Goal: Answer question/provide support: Share knowledge or assist other users

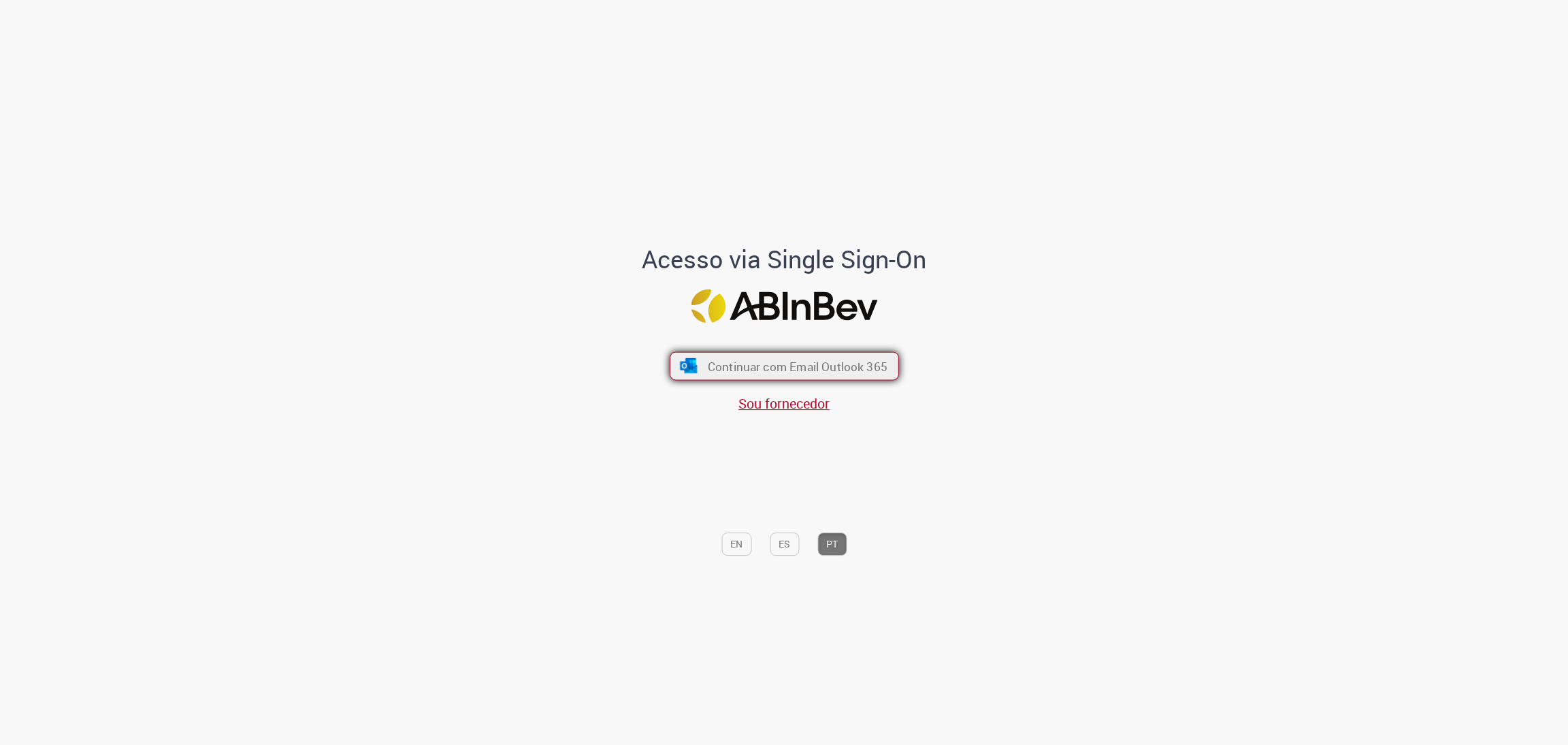
click at [839, 377] on button "Continuar com Email Outlook 365" at bounding box center [784, 366] width 229 height 28
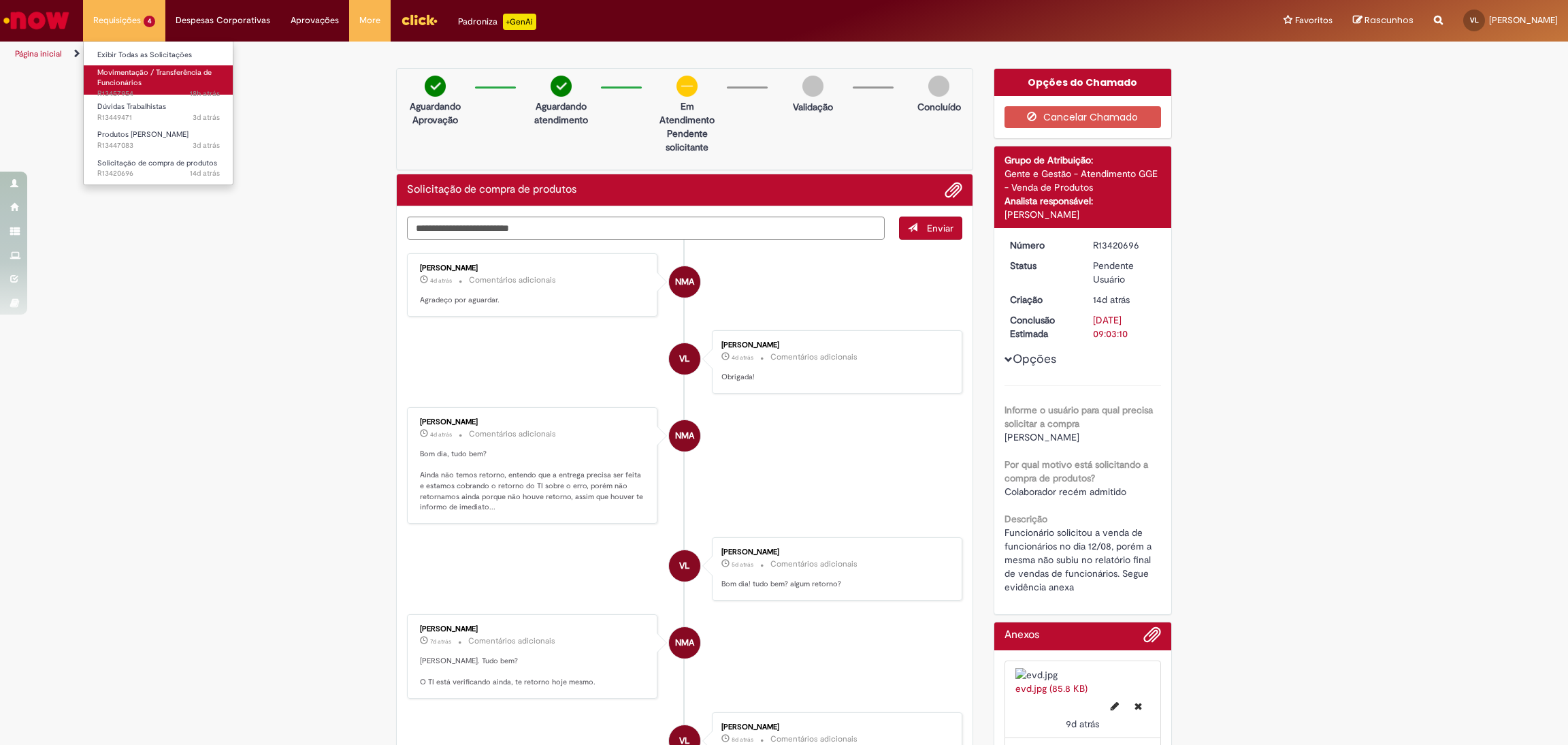
click at [152, 85] on link "Movimentação / Transferência de Funcionários 18h atrás 18 horas atrás R13457954" at bounding box center [159, 80] width 150 height 29
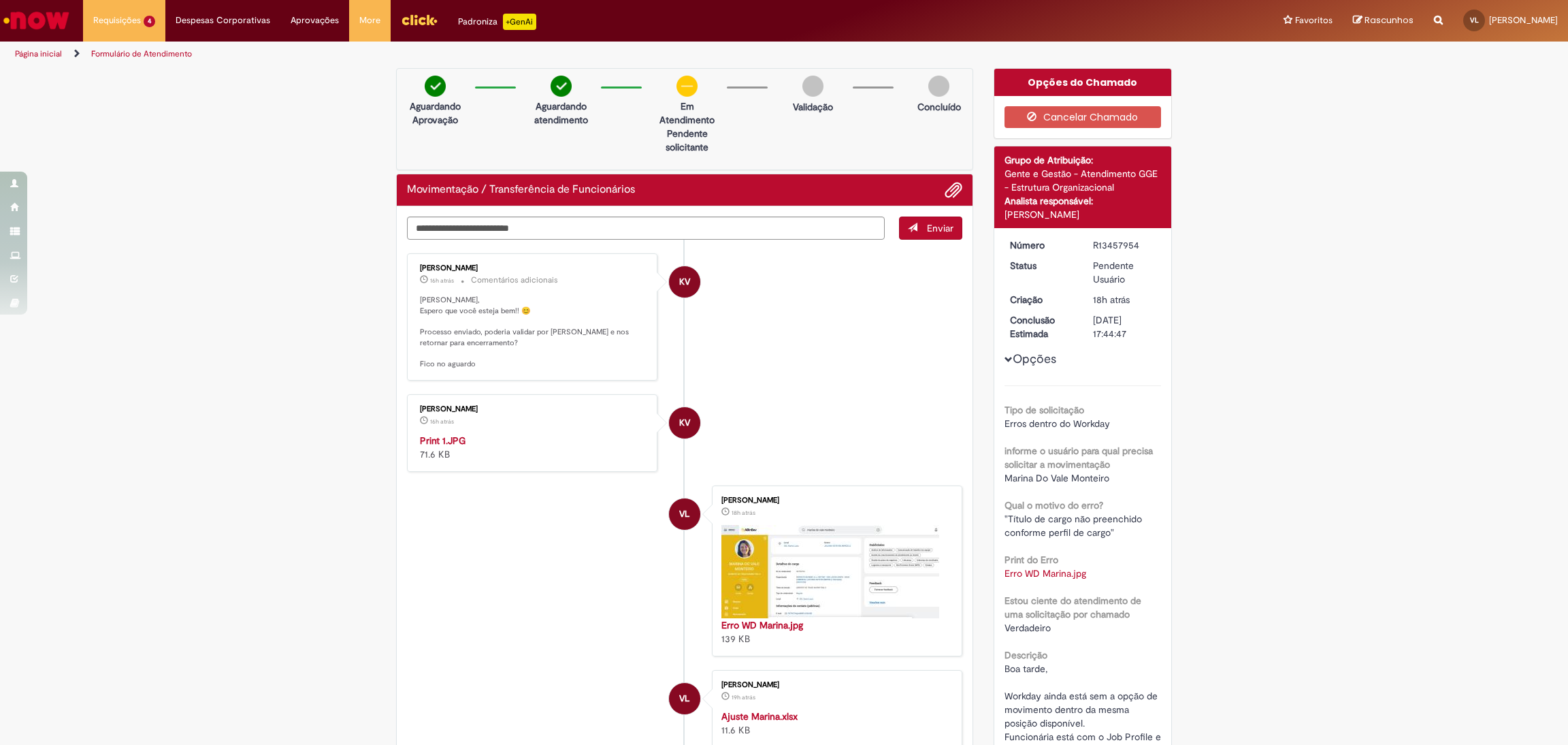
drag, startPoint x: 1141, startPoint y: 244, endPoint x: 1080, endPoint y: 245, distance: 61.0
click at [1083, 245] on dd "R13457954" at bounding box center [1125, 245] width 84 height 14
copy div "R13457954"
click at [790, 388] on ul "KV [PERSON_NAME] 16h atrás 16 horas atrás Comentários adicionais Olá [PERSON_NA…" at bounding box center [684, 560] width 555 height 642
click at [512, 434] on img "Histórico de tíquete" at bounding box center [533, 434] width 227 height 0
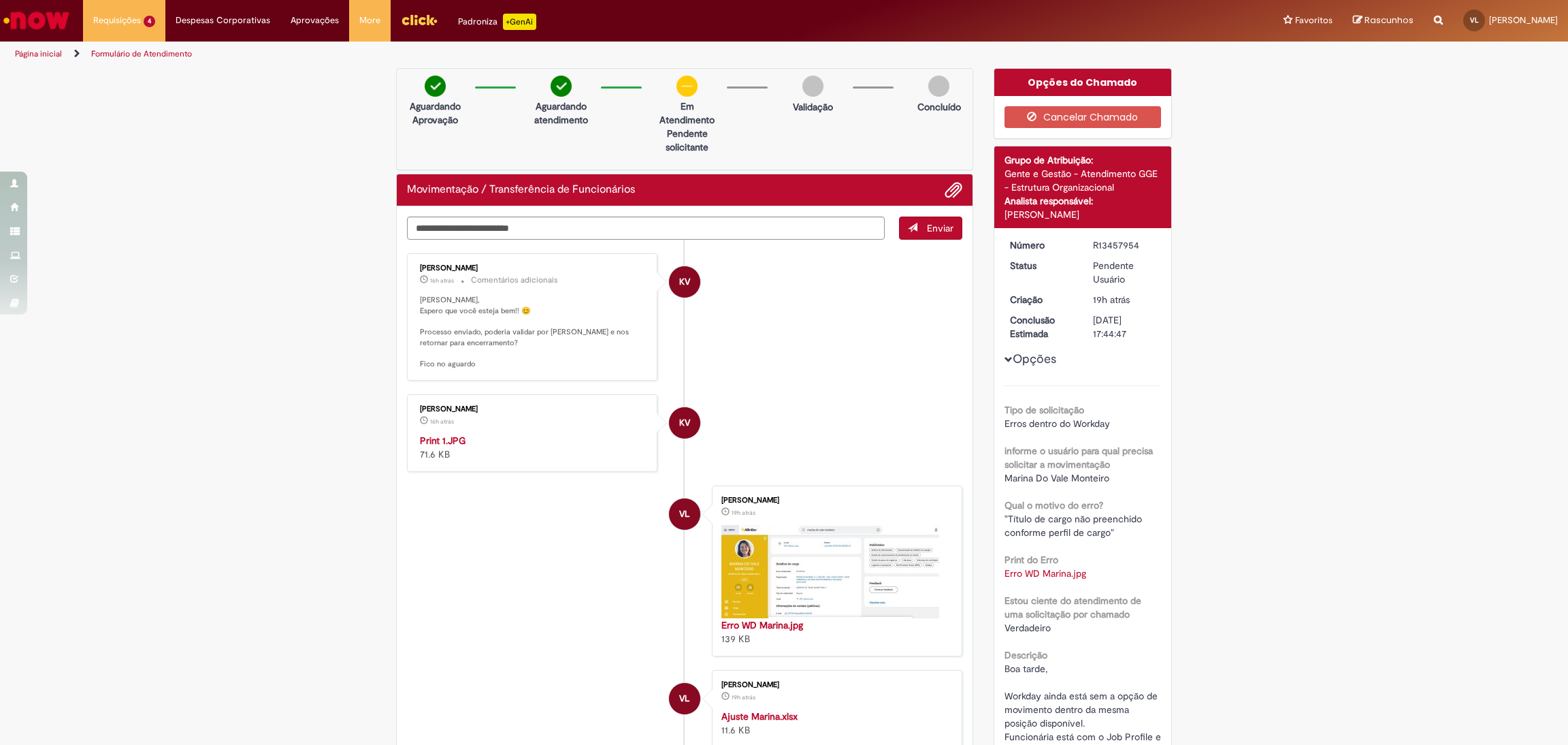
click at [1344, 308] on div "Verificar Código de Barras Aguardando Aprovação Aguardando atendimento Em Atend…" at bounding box center [784, 648] width 1568 height 1159
click at [596, 222] on textarea "Digite sua mensagem aqui..." at bounding box center [645, 228] width 478 height 23
type textarea "**********"
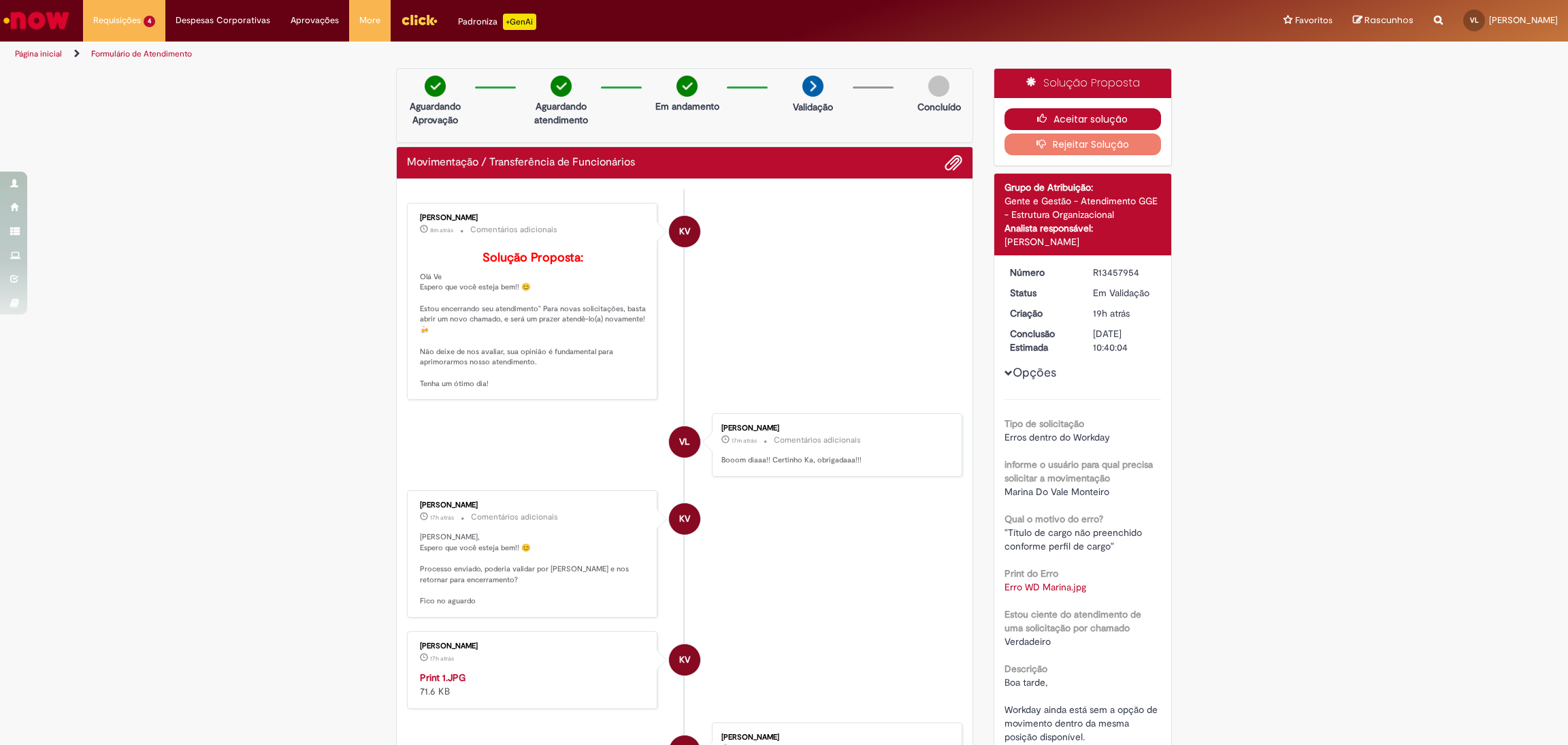
click at [1059, 110] on button "Aceitar solução" at bounding box center [1083, 119] width 157 height 22
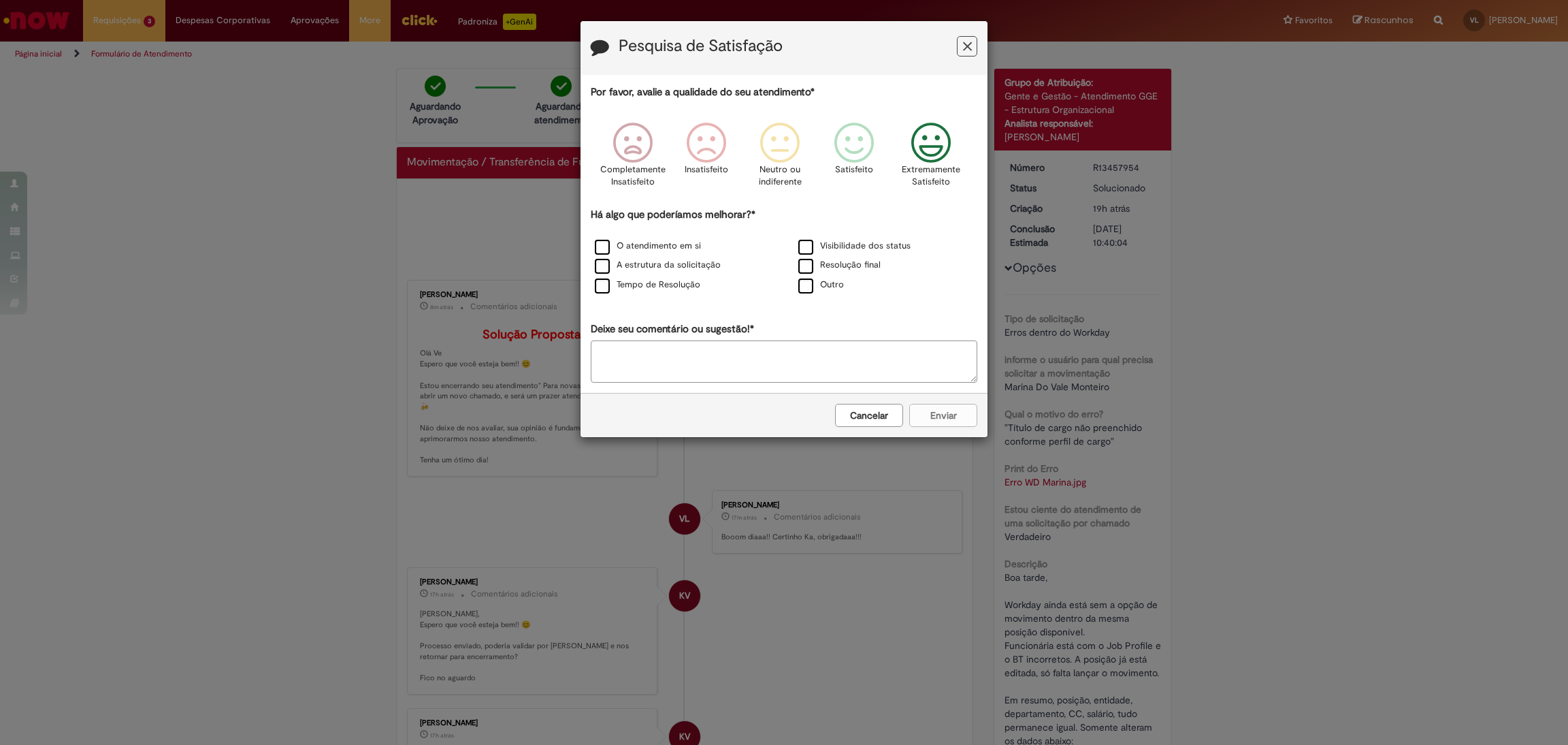
click at [930, 147] on icon "Feedback" at bounding box center [931, 143] width 51 height 41
click at [689, 247] on label "O atendimento em si" at bounding box center [648, 246] width 106 height 13
click at [665, 282] on label "Tempo de Resolução" at bounding box center [648, 285] width 106 height 13
click at [867, 266] on label "Resolução final" at bounding box center [839, 265] width 82 height 13
click at [944, 414] on button "Enviar" at bounding box center [943, 415] width 68 height 23
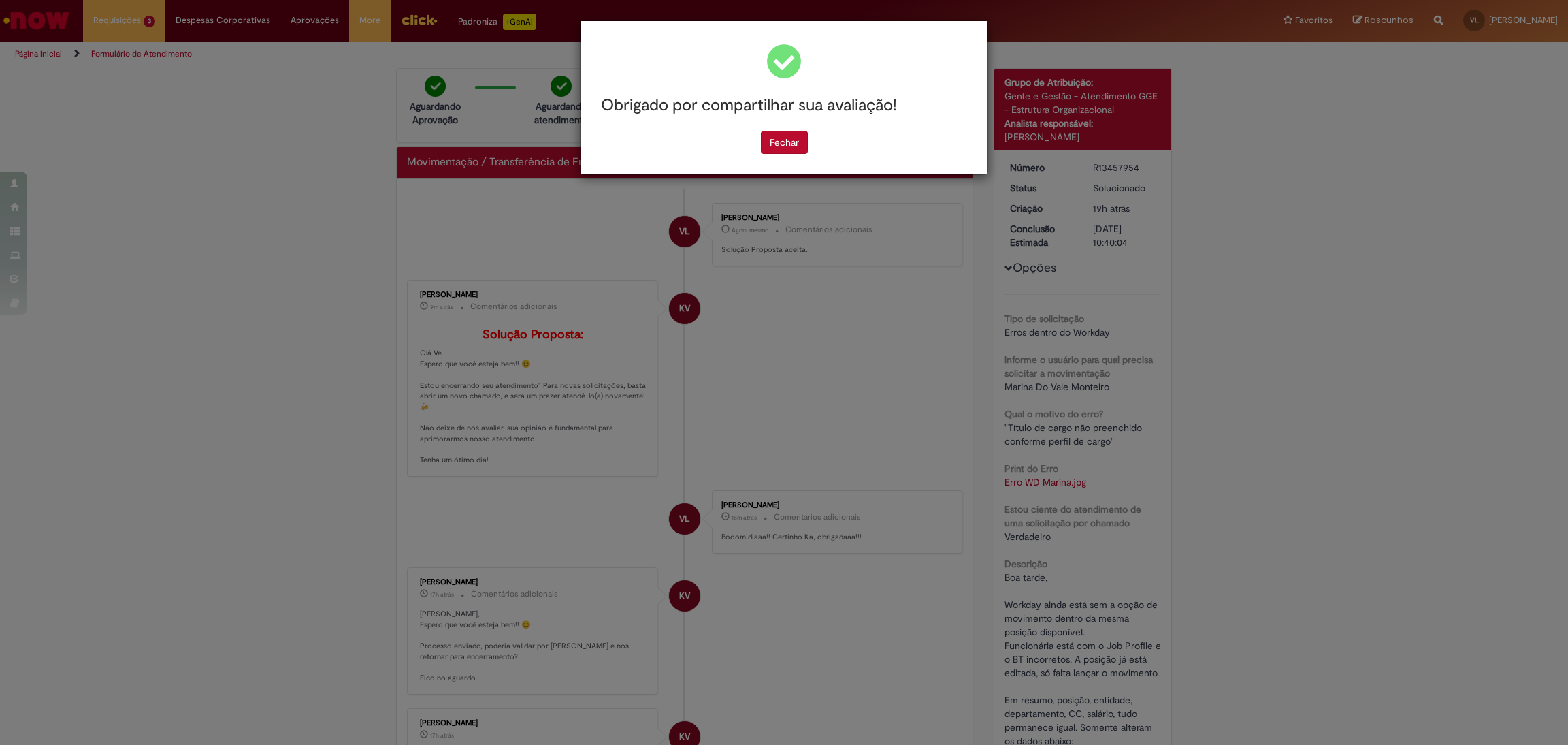
click at [801, 156] on div "Obrigado por compartilhar sua avaliação! [GEOGRAPHIC_DATA]" at bounding box center [784, 98] width 407 height 153
click at [801, 147] on button "Fechar" at bounding box center [784, 142] width 47 height 23
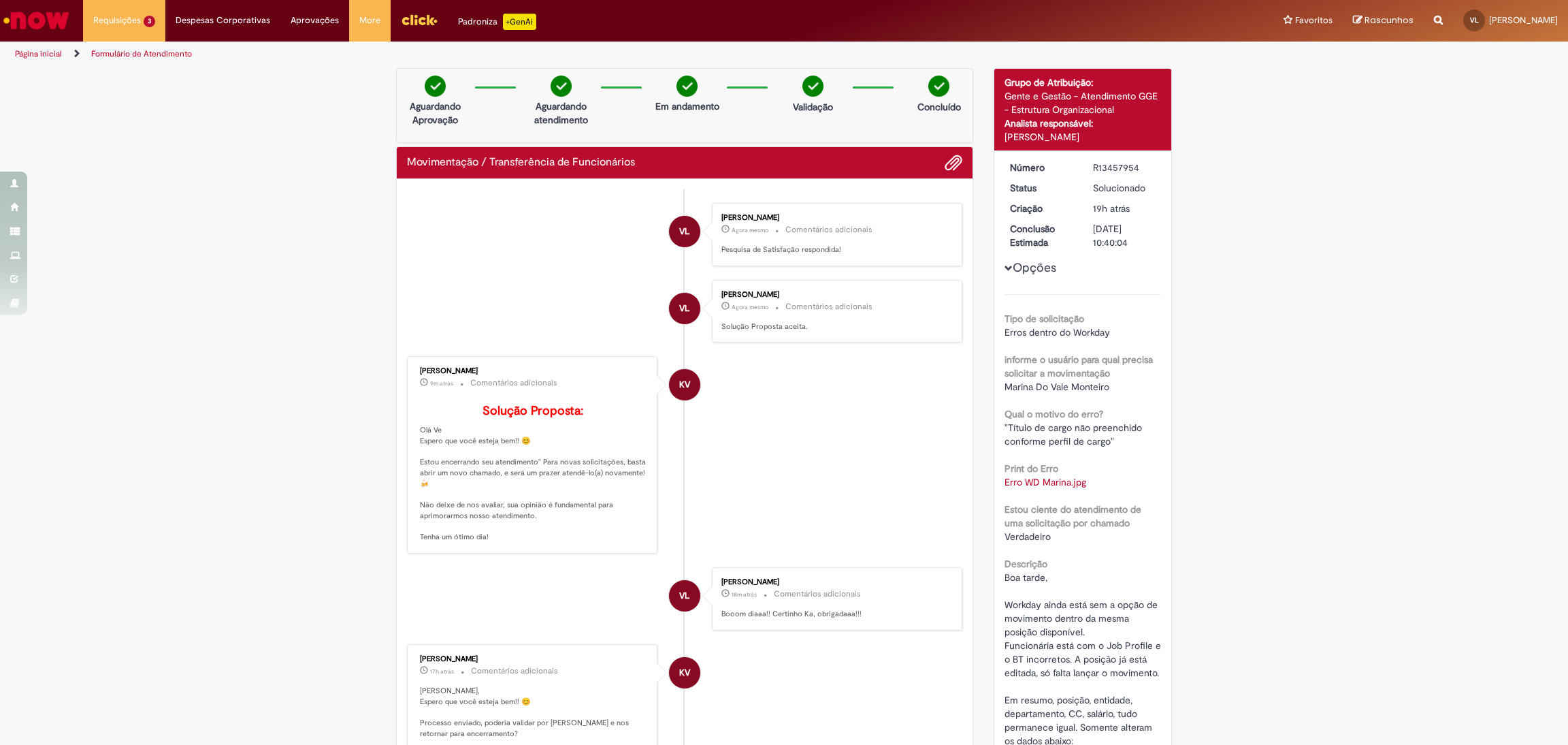
click at [806, 427] on li "KV [PERSON_NAME] 9m atrás 9 minutos atrás Comentários adicionais Solução Propos…" at bounding box center [684, 454] width 555 height 198
